Goal: Find specific page/section: Find specific page/section

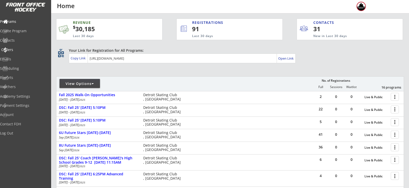
click at [16, 51] on div "Orders" at bounding box center [24, 50] width 46 height 4
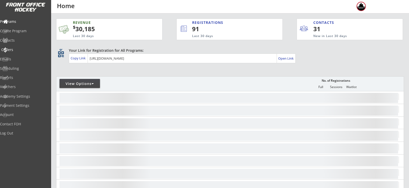
click at [13, 48] on div "Orders" at bounding box center [24, 50] width 46 height 4
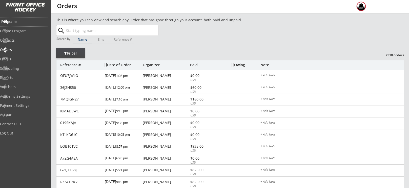
click at [29, 20] on div "Programs" at bounding box center [24, 22] width 46 height 4
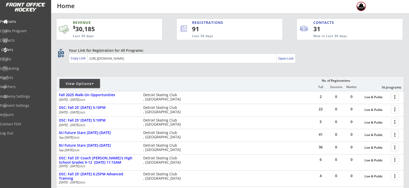
click at [23, 50] on div "Orders" at bounding box center [24, 50] width 46 height 4
